Goal: Information Seeking & Learning: Find specific page/section

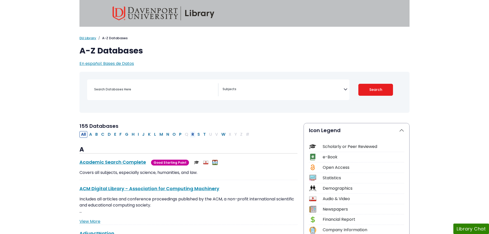
click at [193, 133] on button "R" at bounding box center [193, 134] width 6 height 7
select select "Database Subject Filter"
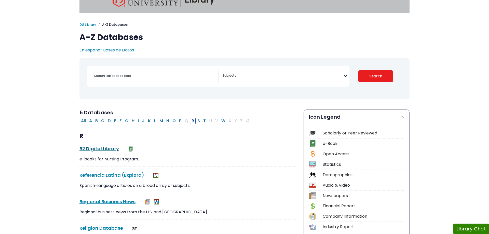
scroll to position [26, 0]
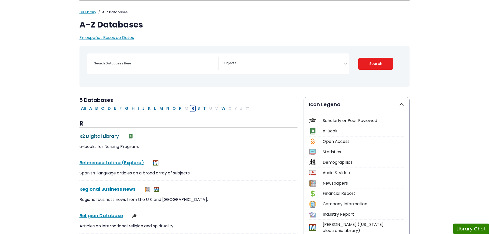
click at [84, 135] on link "R2 Digital Library This link opens in a new window" at bounding box center [100, 136] width 40 height 6
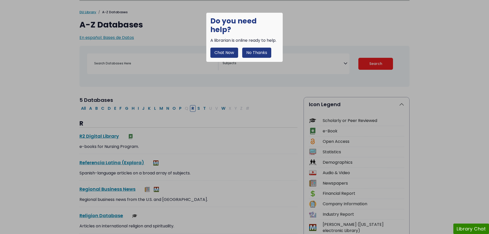
click at [257, 48] on button "No Thanks" at bounding box center [256, 53] width 29 height 10
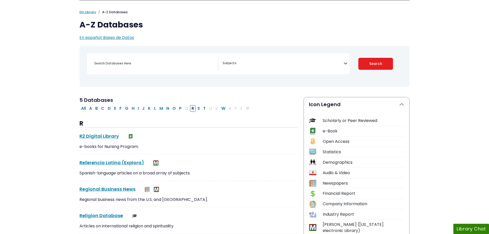
scroll to position [0, 0]
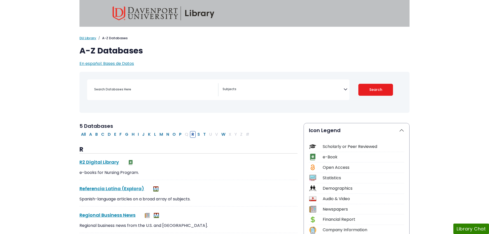
click at [174, 13] on img at bounding box center [164, 13] width 102 height 14
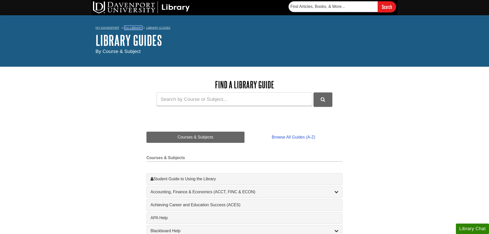
click at [134, 29] on link "DU Library" at bounding box center [134, 28] width 18 height 4
